Goal: Transaction & Acquisition: Purchase product/service

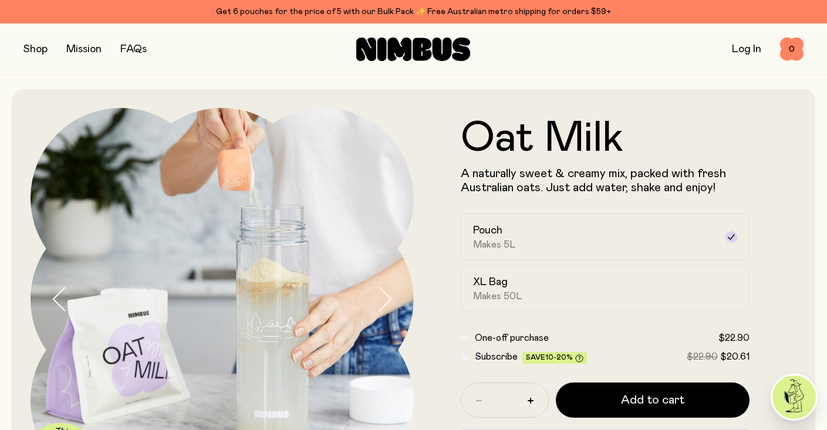
click at [390, 308] on icon "button" at bounding box center [384, 299] width 16 height 25
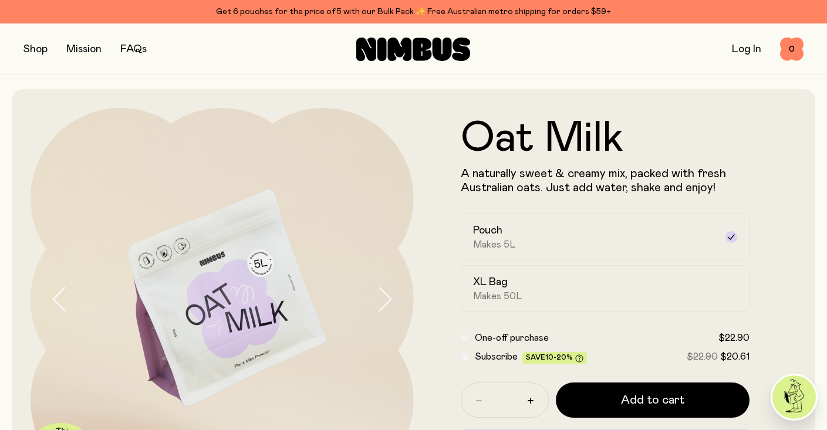
click at [390, 308] on icon "button" at bounding box center [384, 299] width 16 height 25
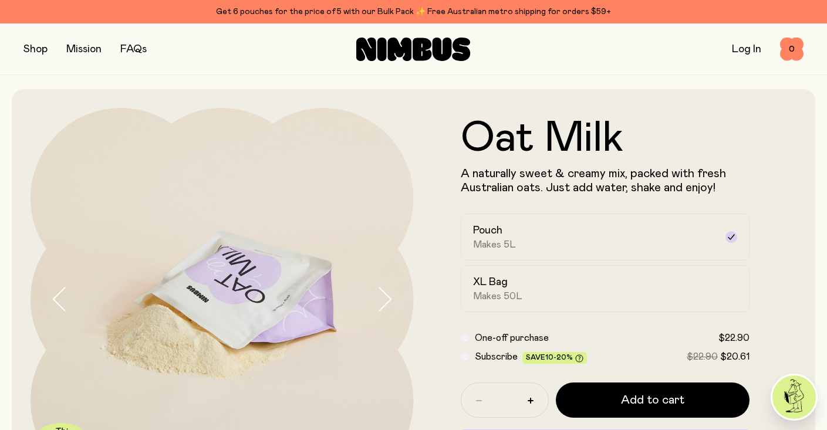
click at [390, 308] on icon "button" at bounding box center [384, 299] width 16 height 25
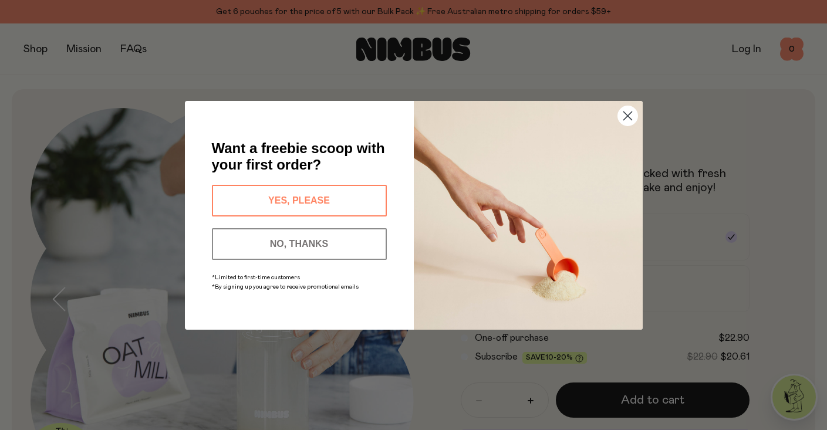
click at [339, 196] on button "YES, PLEASE" at bounding box center [299, 201] width 175 height 32
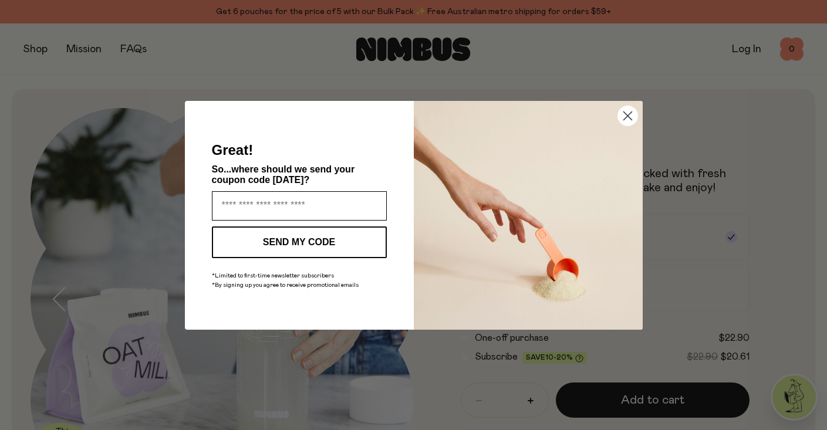
click at [336, 203] on input "Enter your email address" at bounding box center [299, 205] width 175 height 29
type input "**********"
click at [332, 246] on button "SEND MY CODE" at bounding box center [299, 243] width 175 height 32
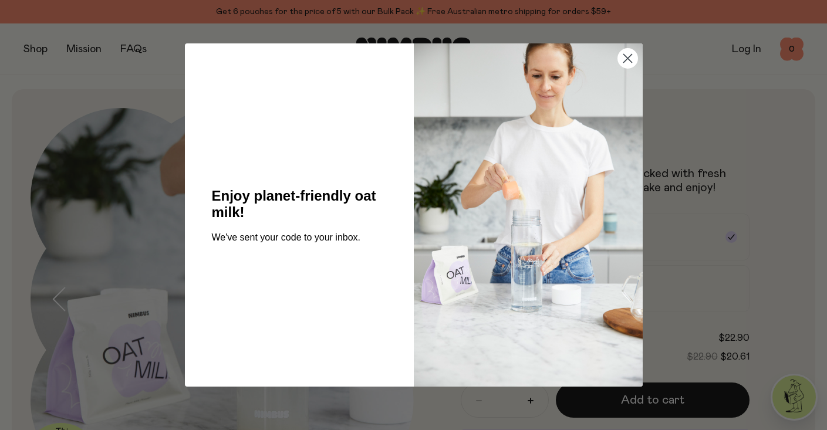
click at [622, 63] on circle "Close dialog" at bounding box center [627, 58] width 19 height 19
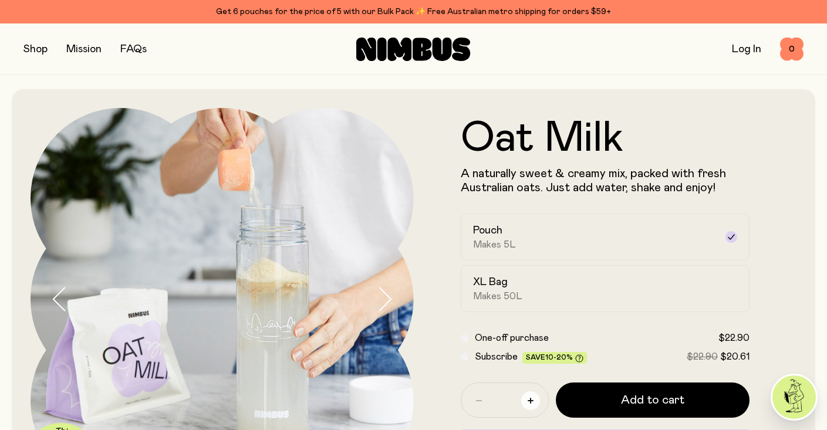
click at [533, 404] on button "button" at bounding box center [530, 401] width 19 height 19
click at [533, 404] on icon "button" at bounding box center [531, 401] width 6 height 6
click at [473, 403] on button "button" at bounding box center [479, 401] width 19 height 19
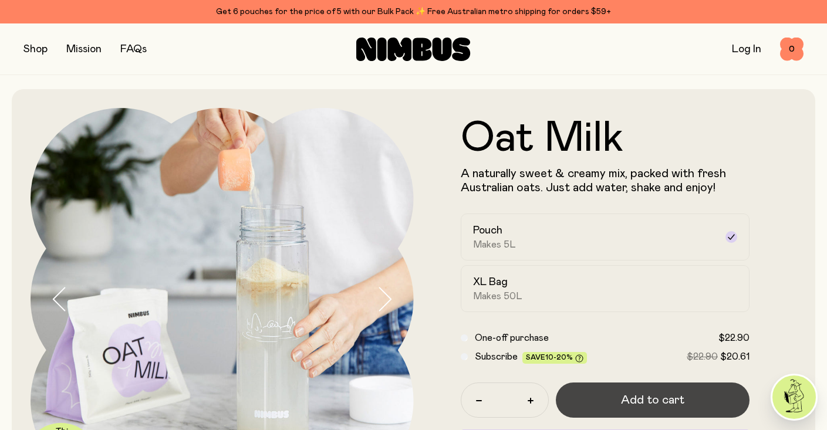
click at [608, 396] on button "Add to cart" at bounding box center [653, 400] width 194 height 35
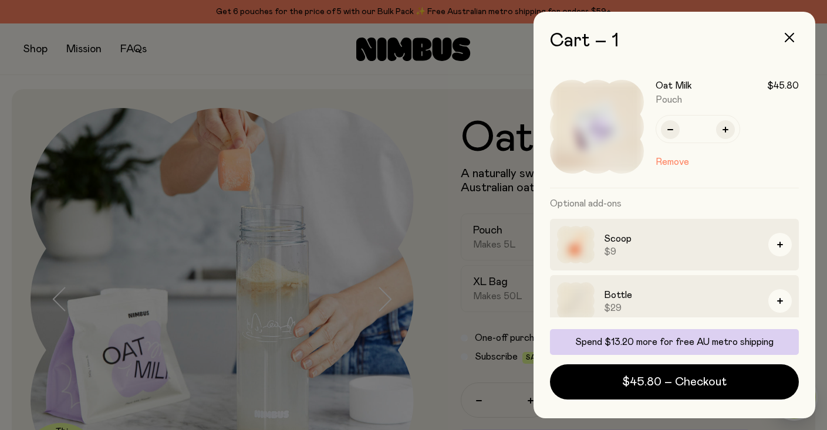
scroll to position [66, 0]
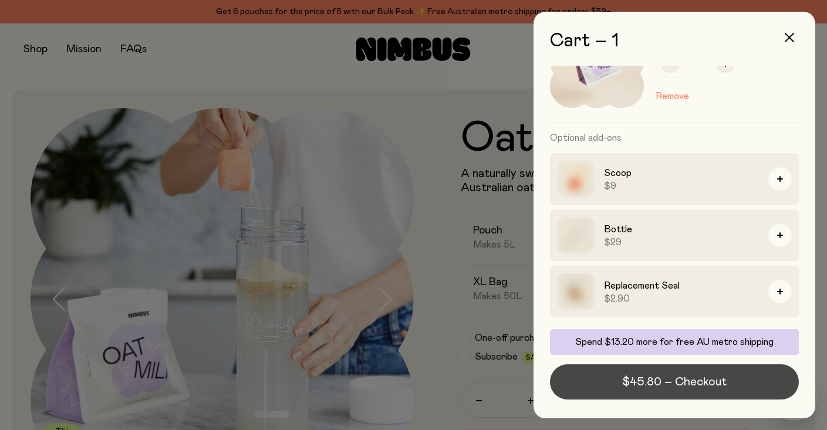
click at [652, 376] on span "$45.80 – Checkout" at bounding box center [674, 382] width 105 height 16
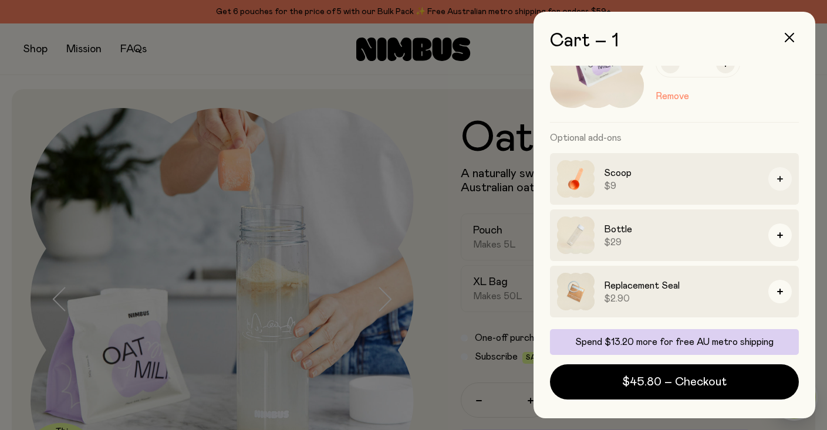
click at [777, 181] on icon "button" at bounding box center [780, 179] width 6 height 6
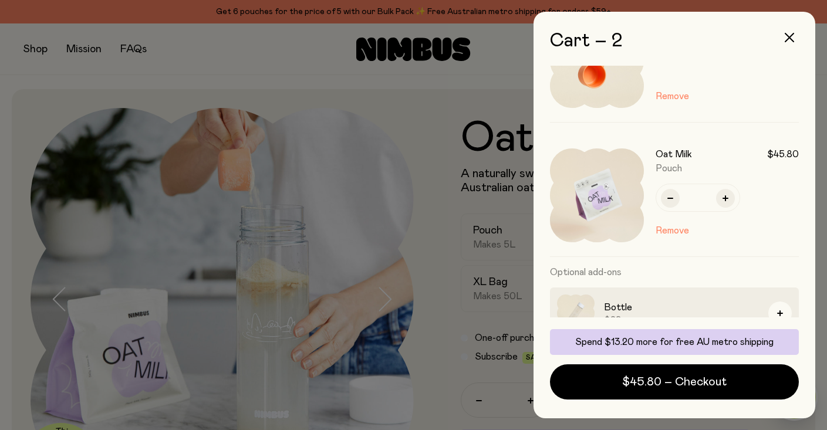
scroll to position [0, 0]
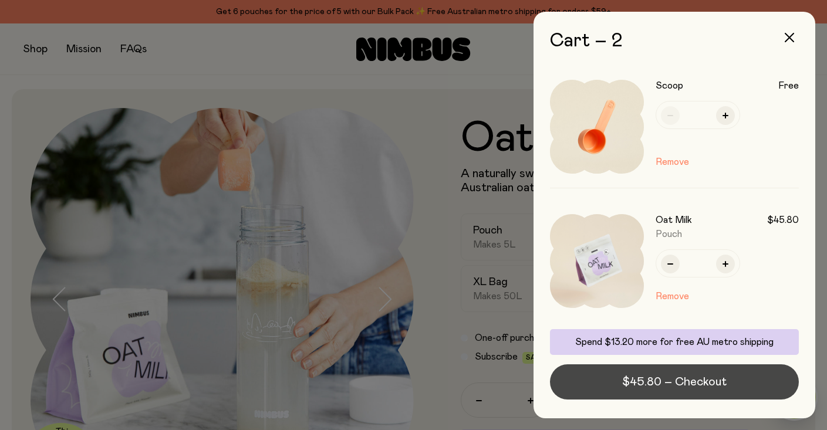
click at [697, 379] on span "$45.80 – Checkout" at bounding box center [674, 382] width 105 height 16
